Goal: Transaction & Acquisition: Purchase product/service

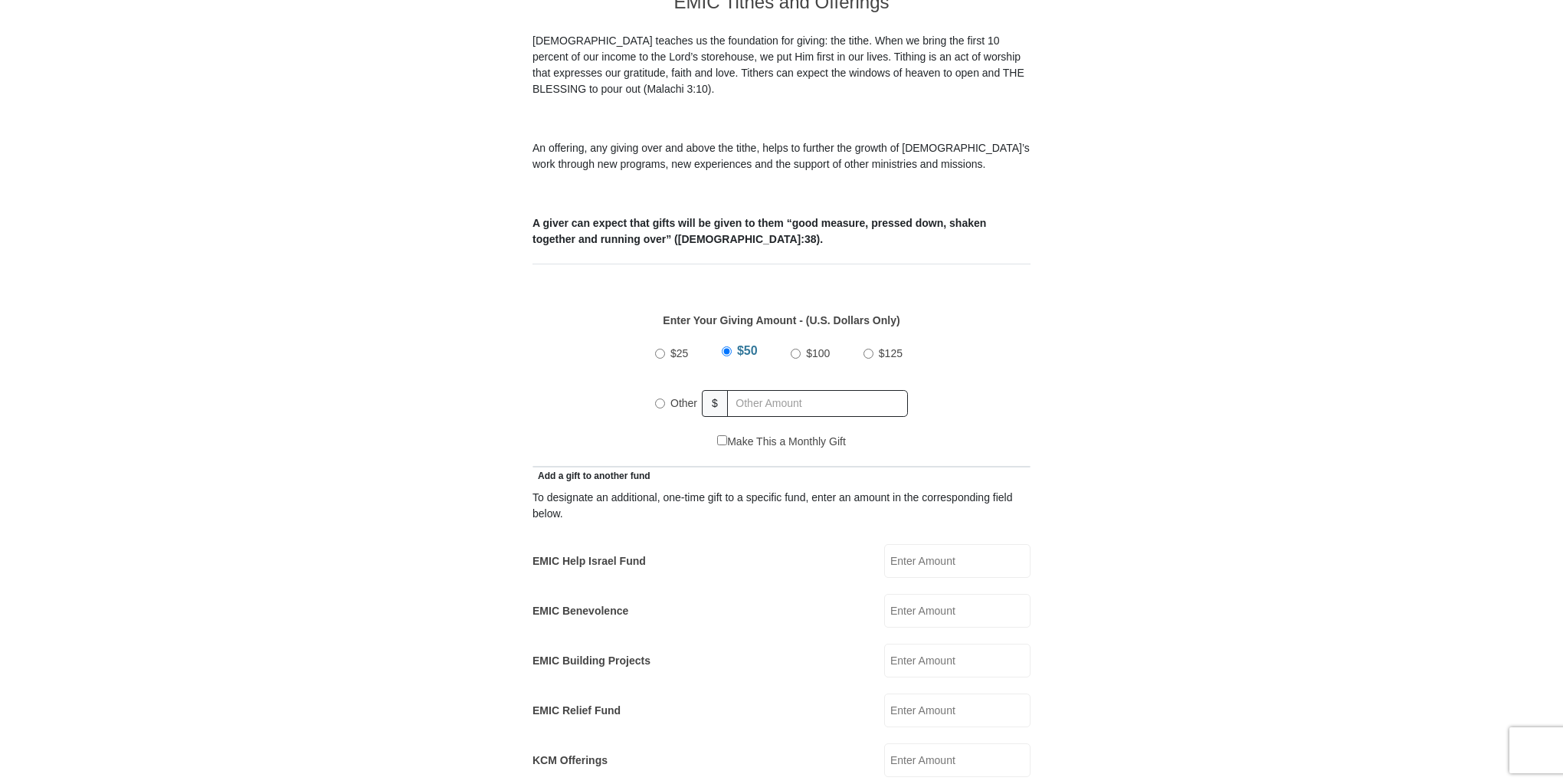
scroll to position [490, 0]
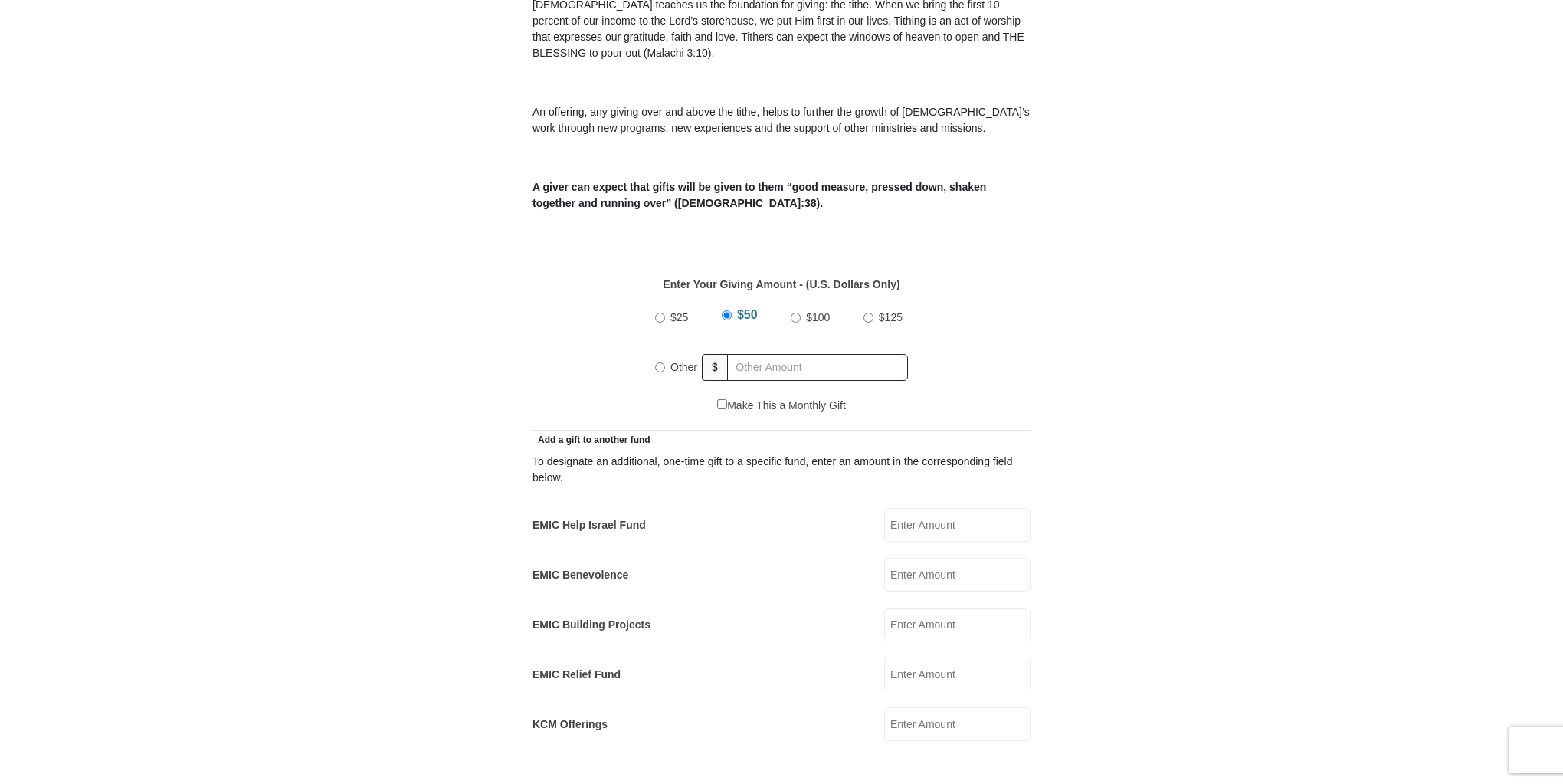
click at [660, 362] on input "Other" at bounding box center [660, 367] width 10 height 10
radio input "true"
click at [742, 354] on input "text" at bounding box center [820, 368] width 175 height 27
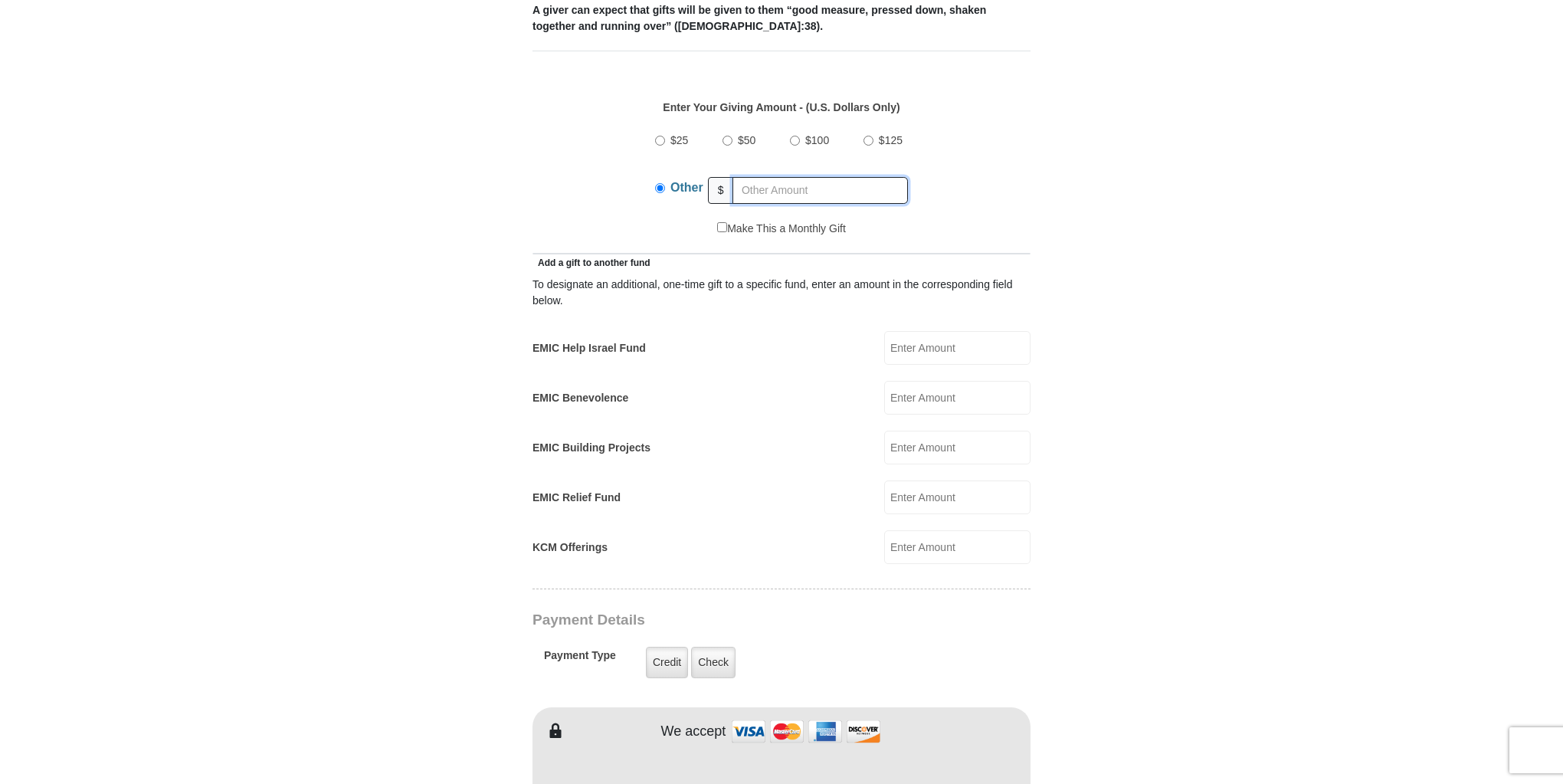
scroll to position [674, 0]
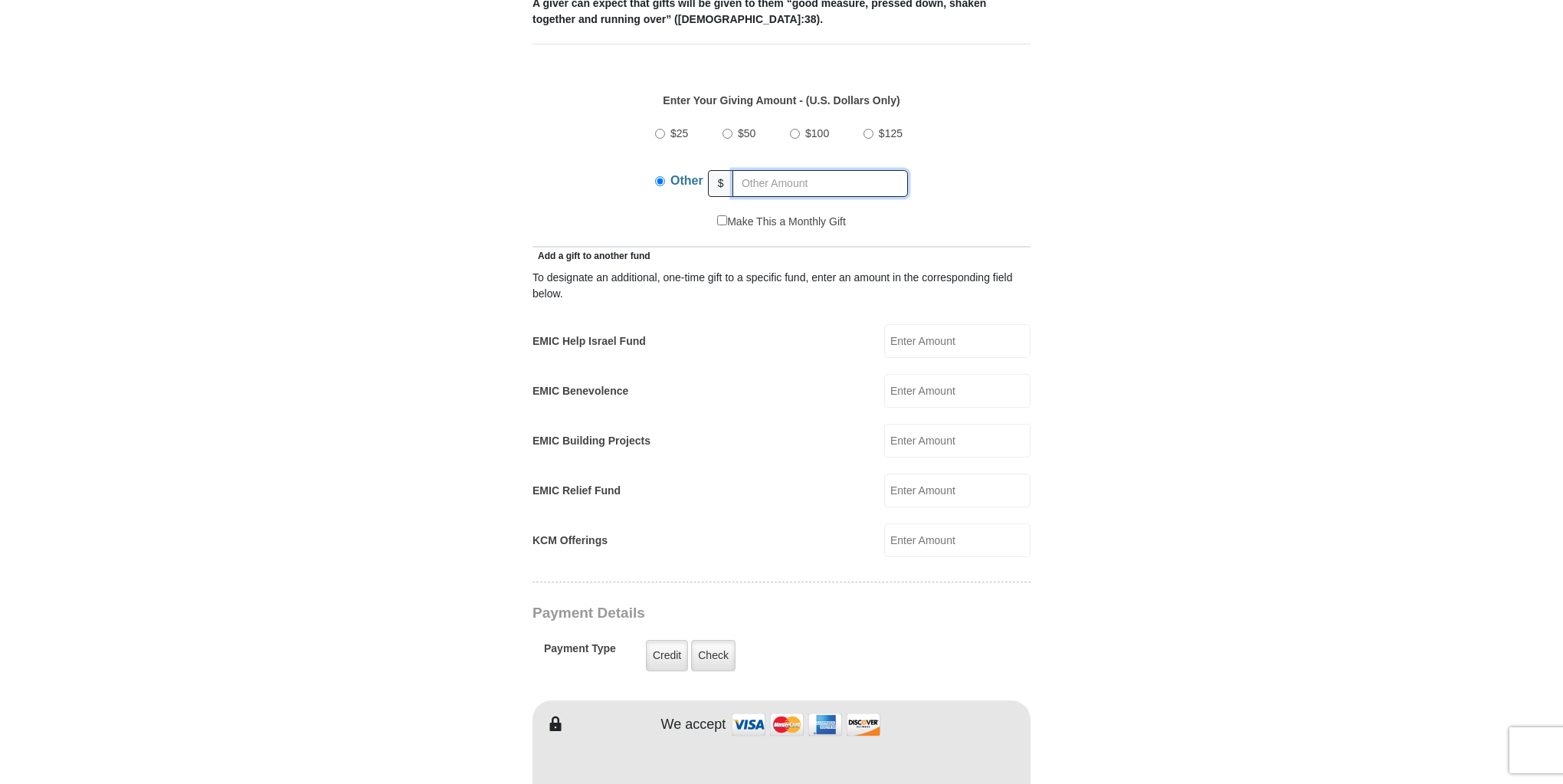
click at [749, 170] on input "text" at bounding box center [820, 183] width 175 height 27
type input "448.00"
click at [1002, 184] on div "$25 $50 $100 $125 Other $ 448.00" at bounding box center [782, 164] width 482 height 100
click at [930, 324] on input "EMIC Help Israel Fund" at bounding box center [957, 340] width 146 height 34
type input "100.00"
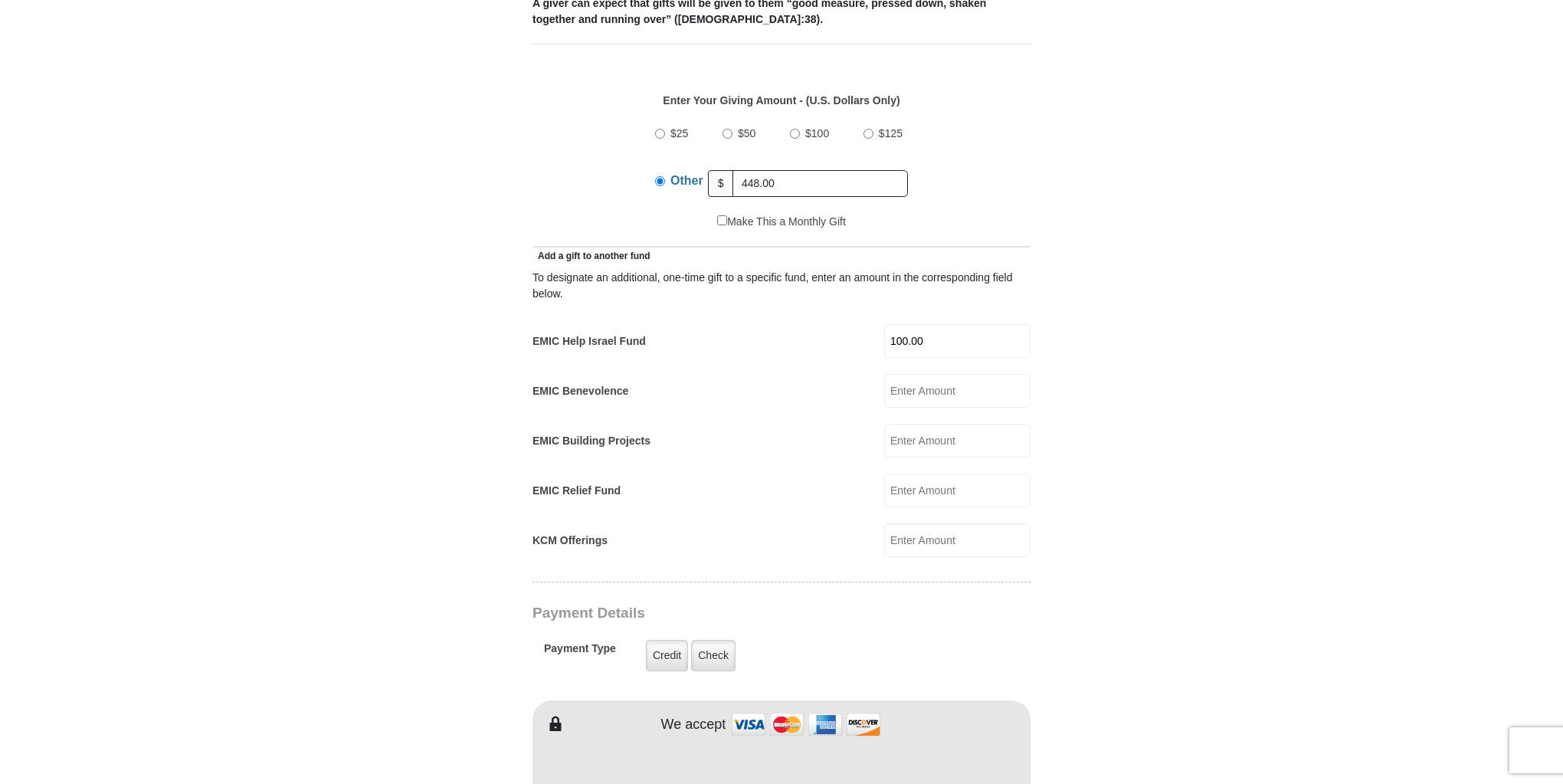
click at [1135, 411] on form "[GEOGRAPHIC_DATA][DEMOGRAPHIC_DATA] Online Giving Because of gifts like yours, …" at bounding box center [782, 520] width 874 height 2266
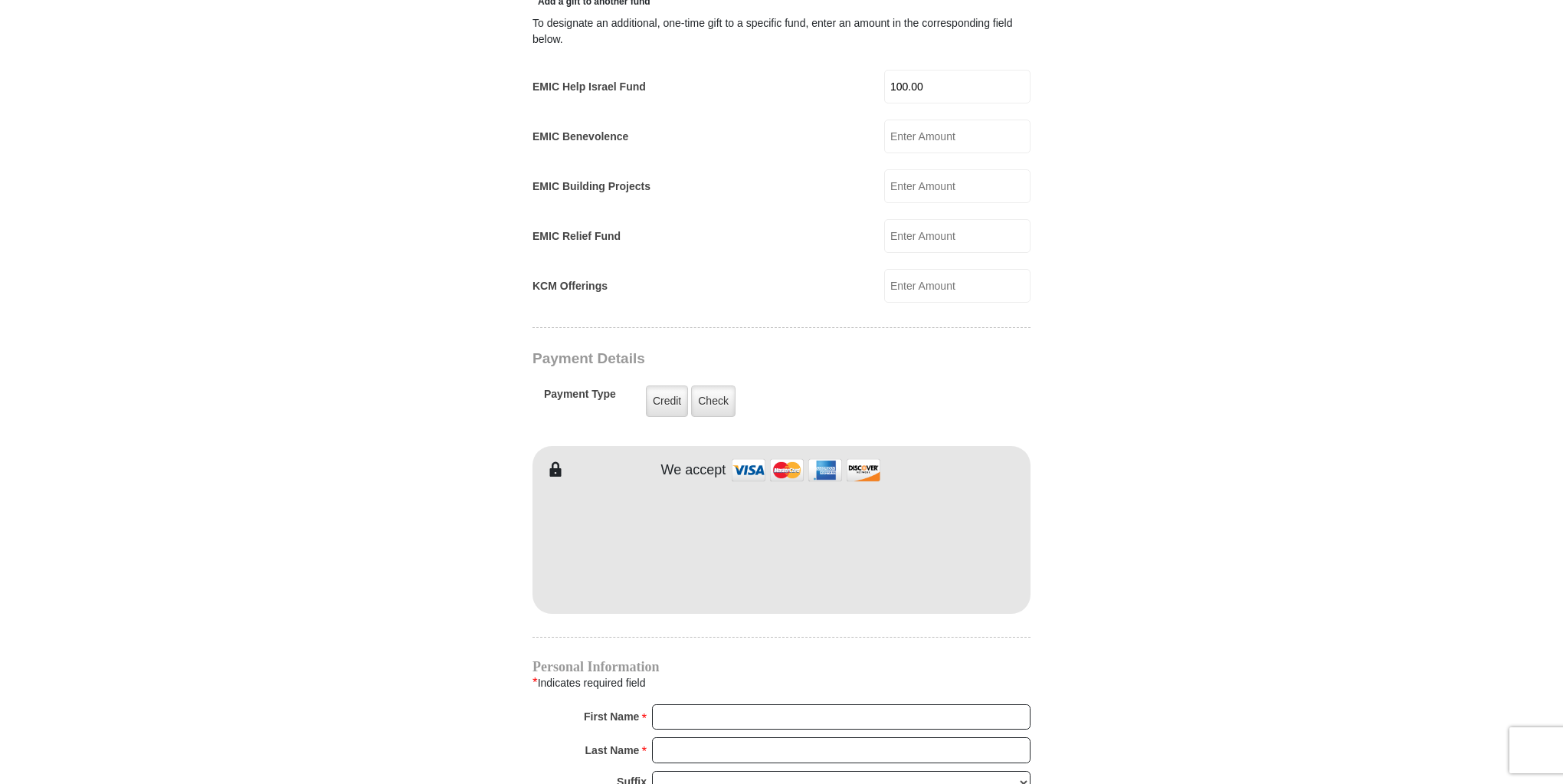
scroll to position [981, 0]
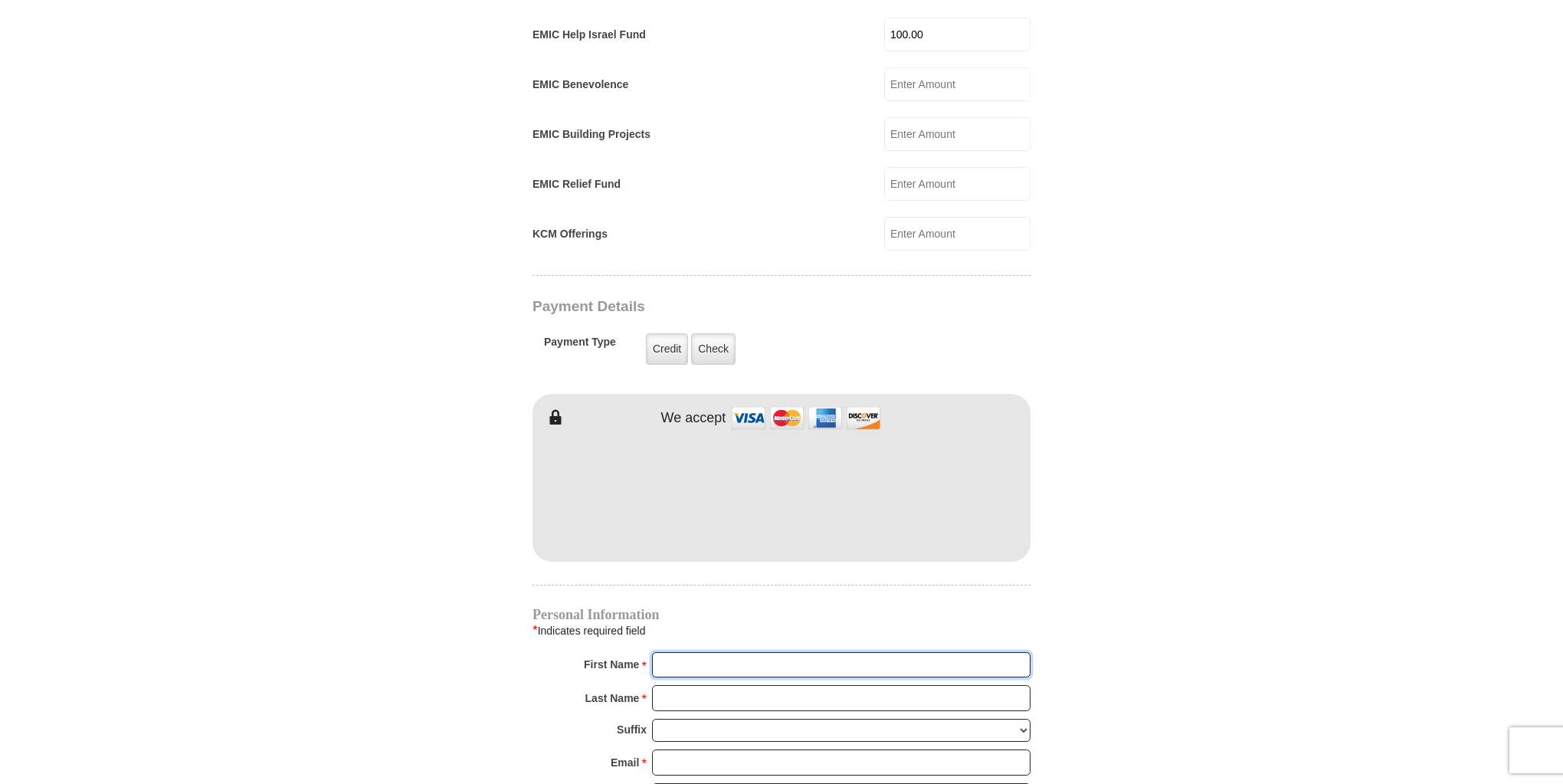
type input "[PERSON_NAME] &"
type input "[PERSON_NAME]"
click at [1076, 514] on form "[GEOGRAPHIC_DATA][DEMOGRAPHIC_DATA] Online Giving Because of gifts like yours, …" at bounding box center [782, 213] width 874 height 2266
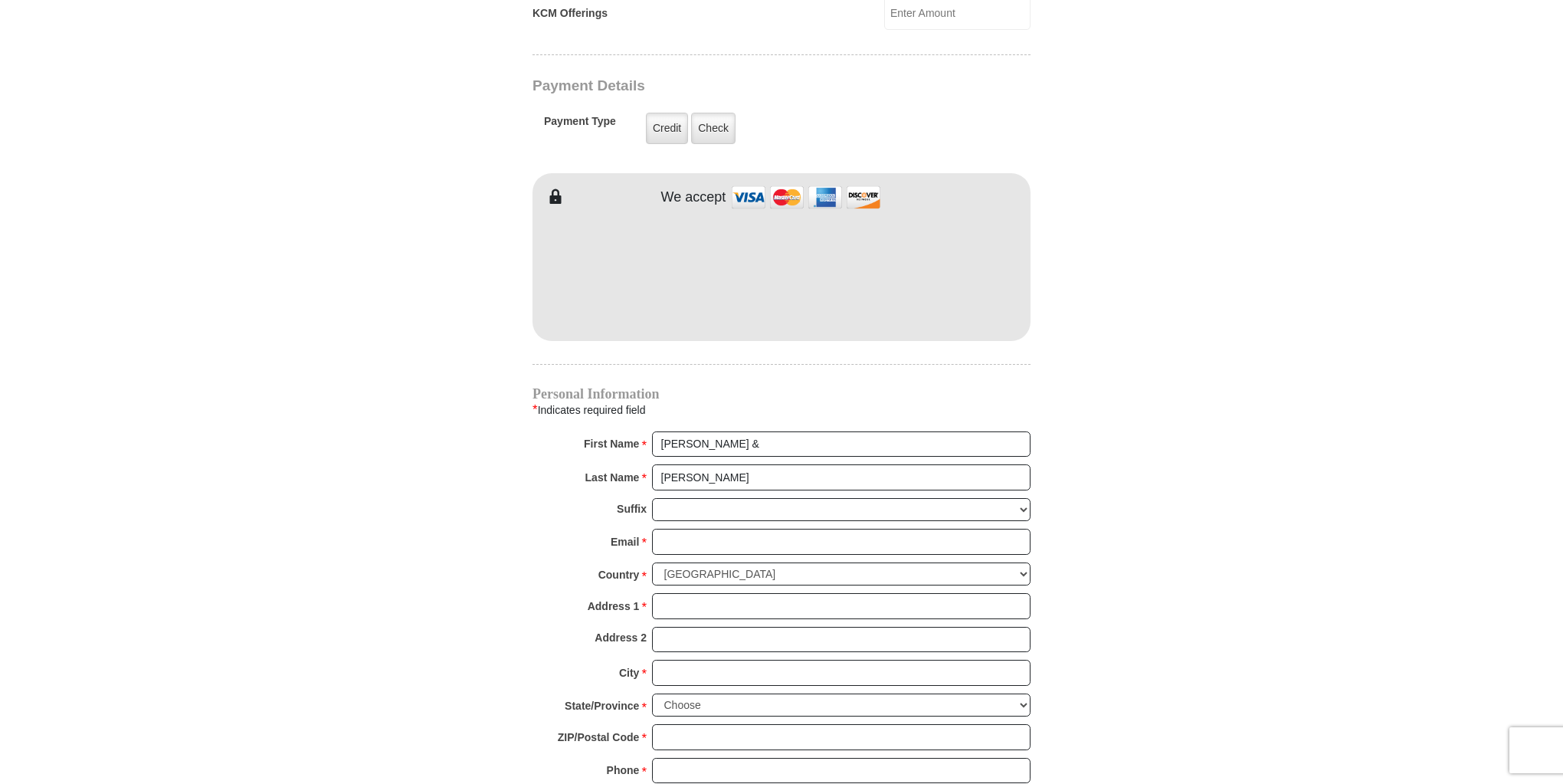
scroll to position [1226, 0]
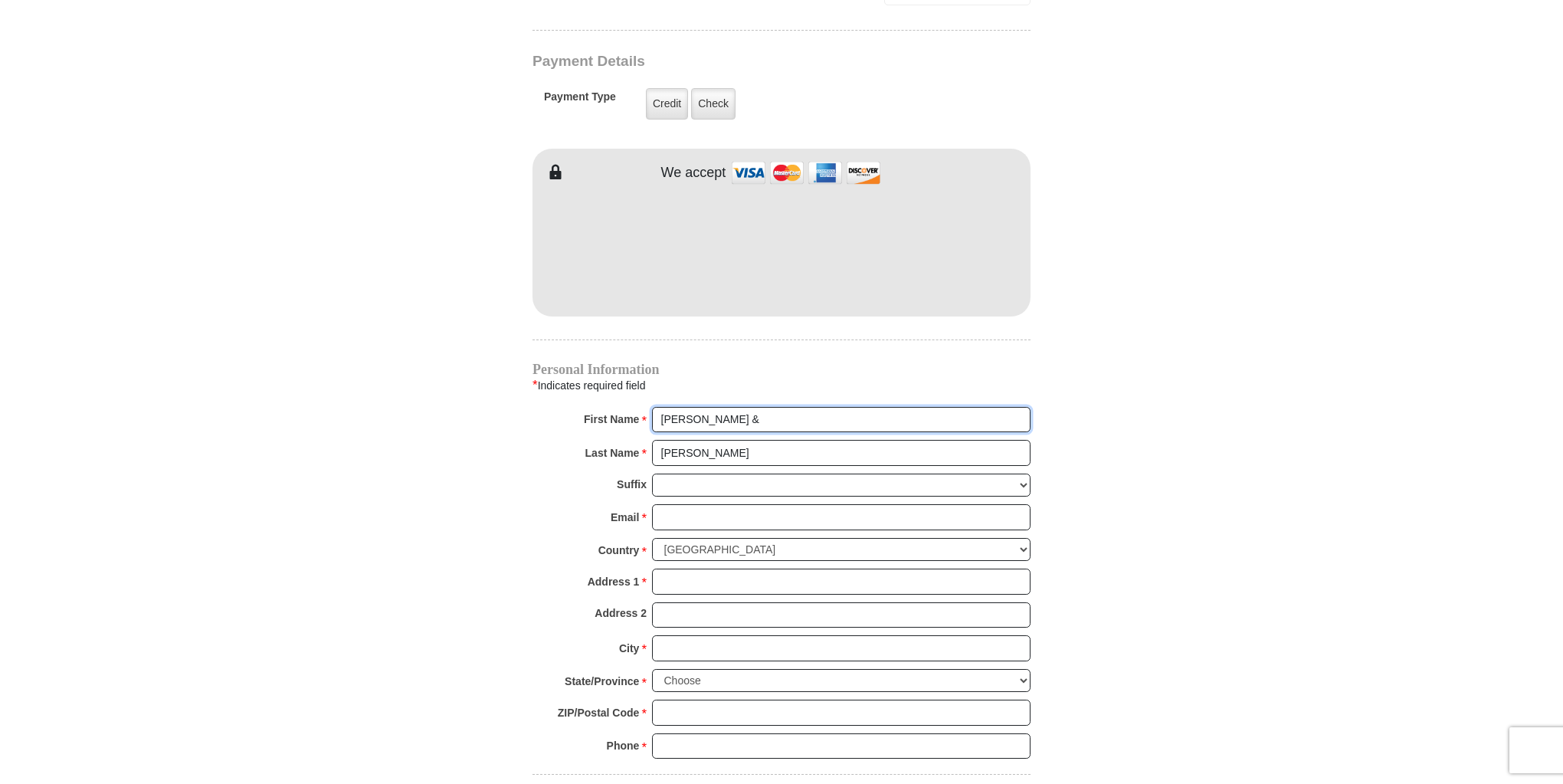
click at [716, 407] on input "[PERSON_NAME] &" at bounding box center [841, 419] width 378 height 26
type input "[PERSON_NAME] & [PERSON_NAME]"
click at [705, 440] on input "[PERSON_NAME]" at bounding box center [841, 453] width 378 height 26
click at [681, 505] on input "Email *" at bounding box center [841, 517] width 378 height 26
type input "[EMAIL_ADDRESS][DOMAIN_NAME]"
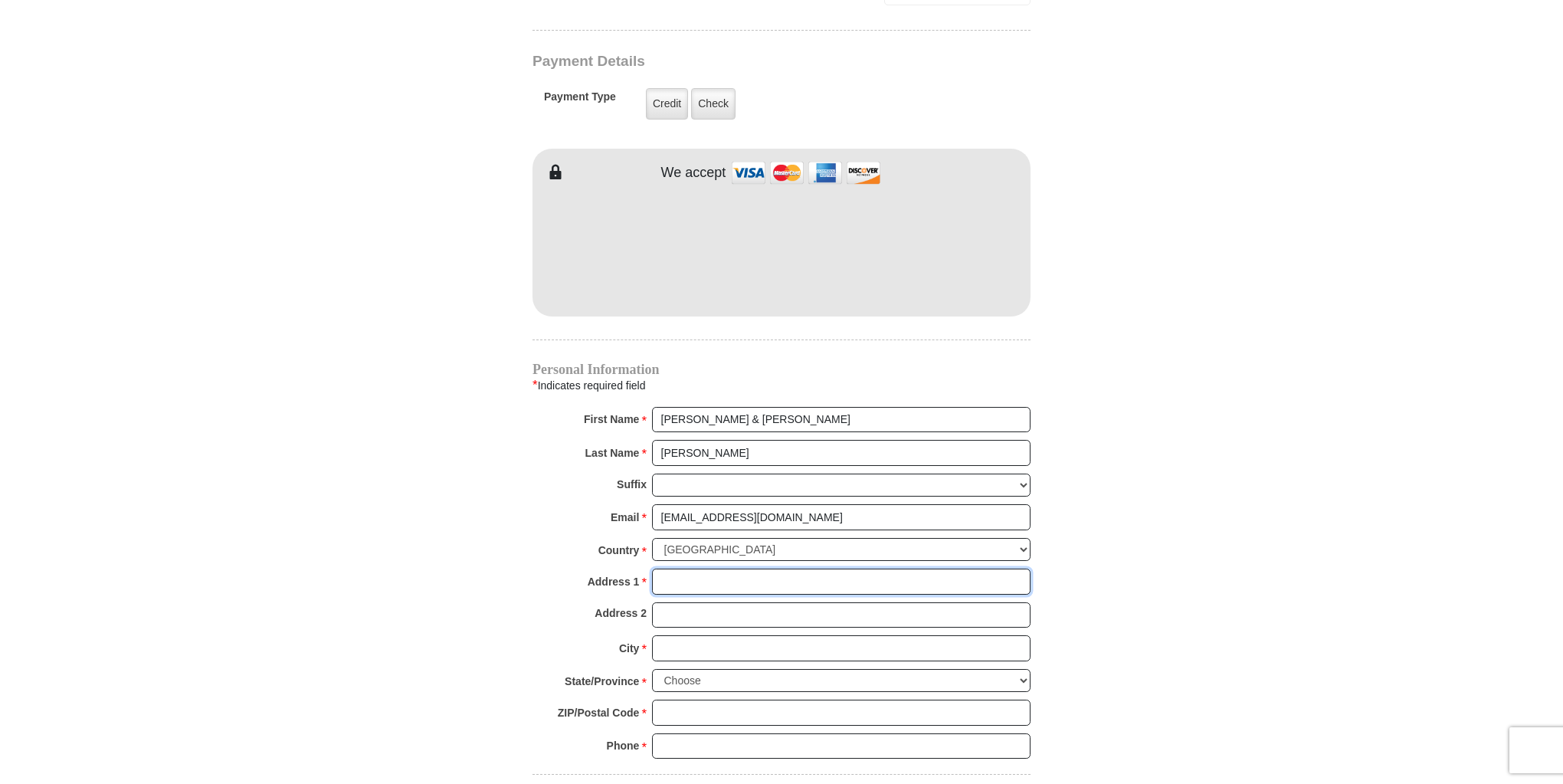
type input "[STREET_ADDRESS]"
type input "Sweet Home"
select select "OR"
type input "97386"
type input "5418180726"
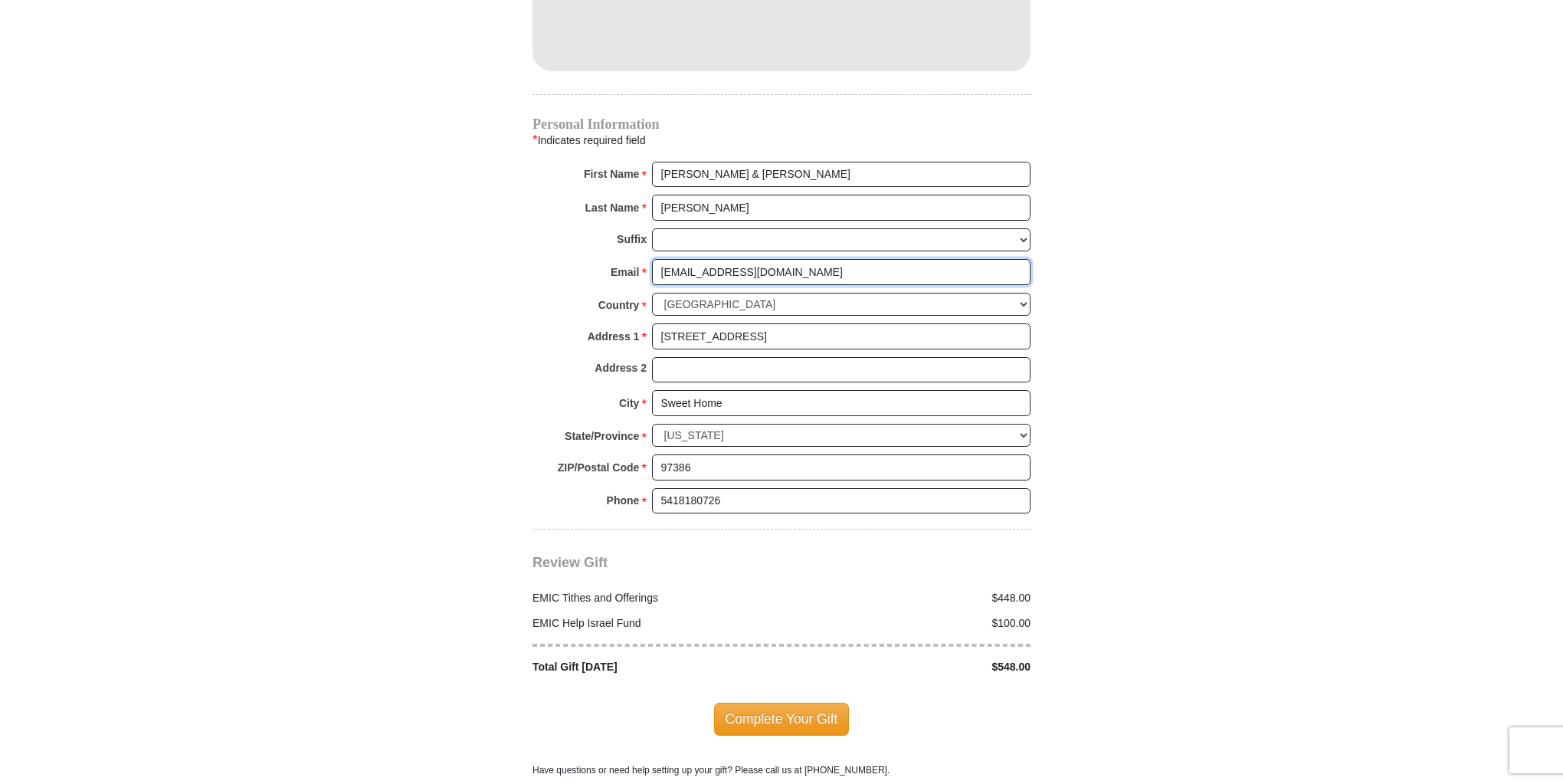
scroll to position [1533, 0]
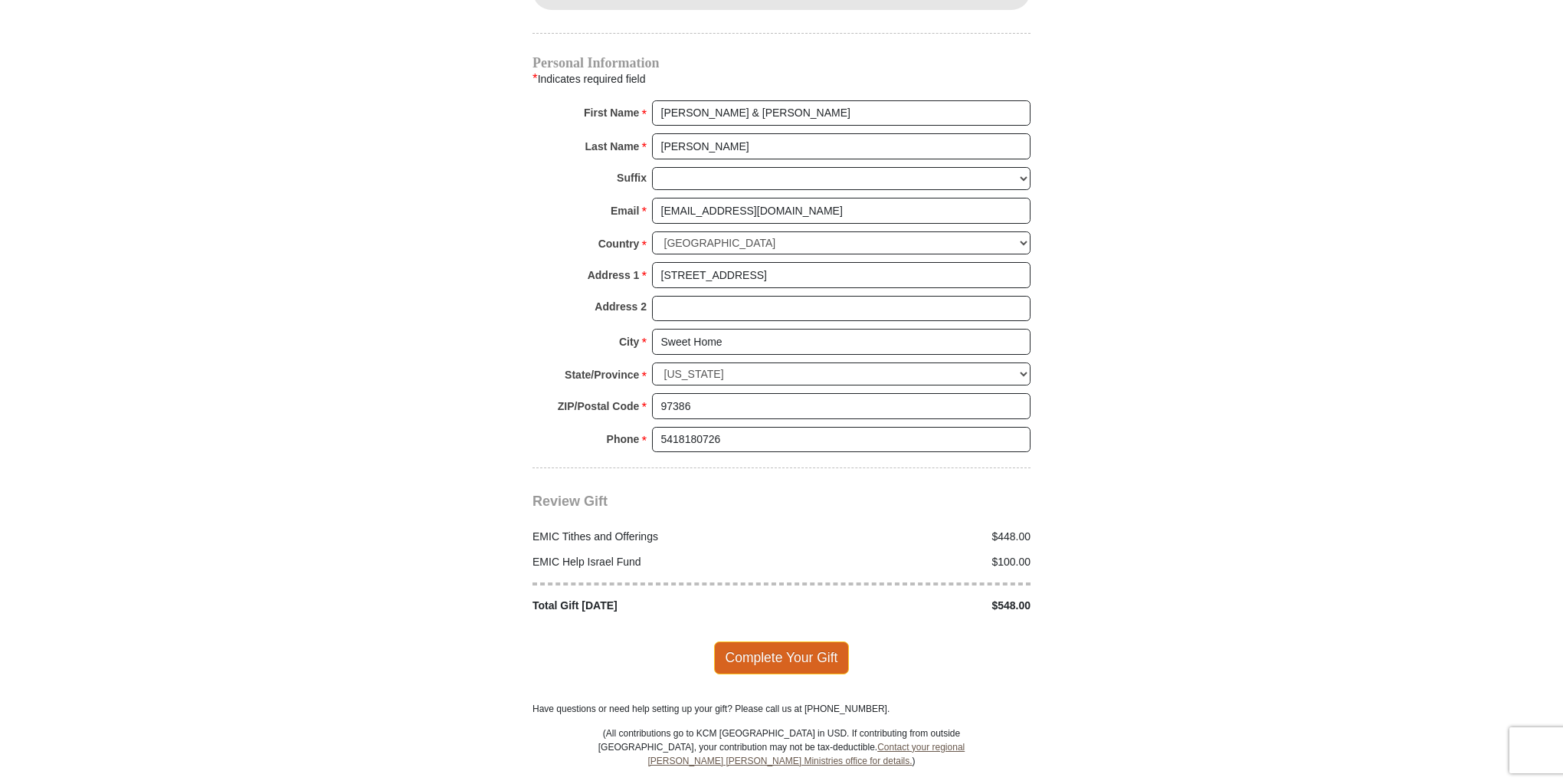
click at [785, 642] on span "Complete Your Gift" at bounding box center [782, 657] width 135 height 32
